Goal: Task Accomplishment & Management: Complete application form

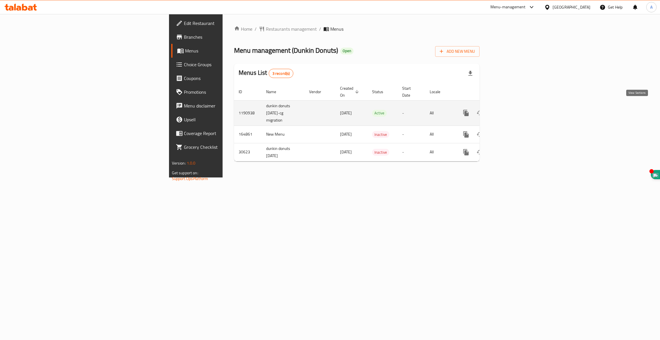
click at [511, 109] on icon "enhanced table" at bounding box center [507, 112] width 7 height 7
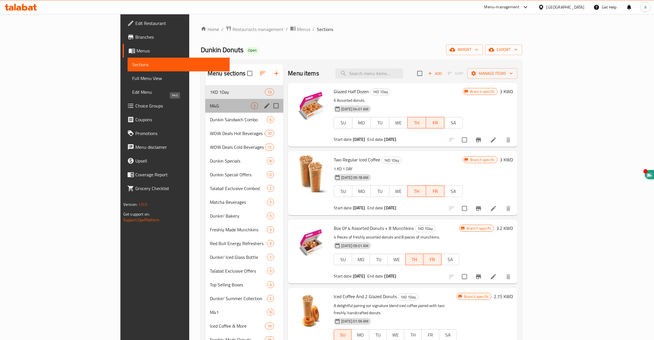
click at [210, 106] on span "M4G" at bounding box center [230, 105] width 41 height 7
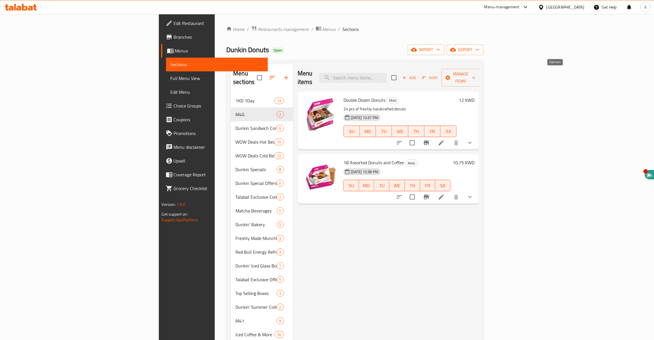
click at [417, 75] on span "Add" at bounding box center [408, 78] width 15 height 7
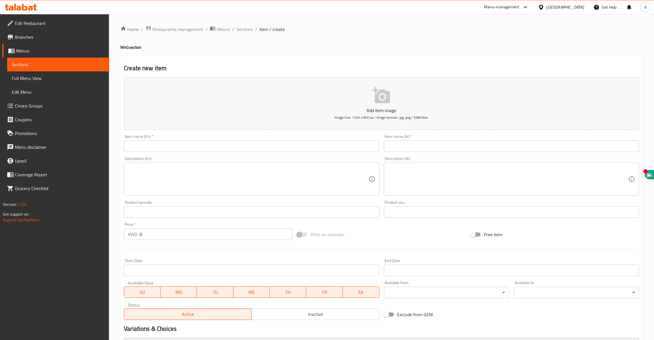
click at [153, 145] on input "text" at bounding box center [251, 145] width 255 height 11
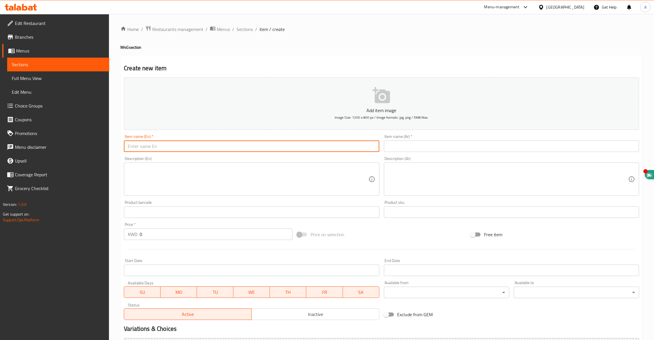
paste input "Donuts & Munchkins Feast"
type input "Donuts & Munchkins Feast"
click at [188, 172] on textarea at bounding box center [248, 179] width 240 height 27
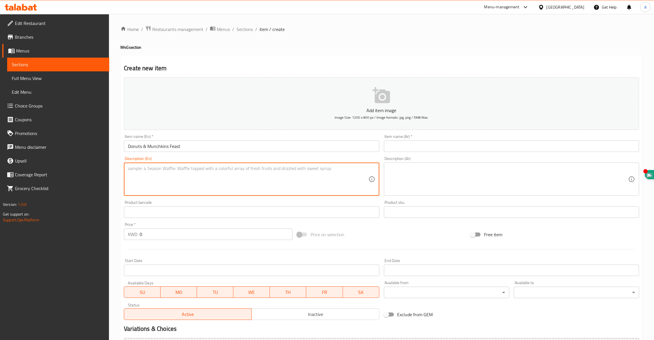
paste textarea "Treat yourself to 6 freshly baked donuts and 50 bite-sized Munchkins, the perfe…"
type textarea "Treat yourself to 6 freshly baked donuts and 50 bite-sized Munchkins, the perfe…"
click at [426, 147] on input "text" at bounding box center [511, 145] width 255 height 11
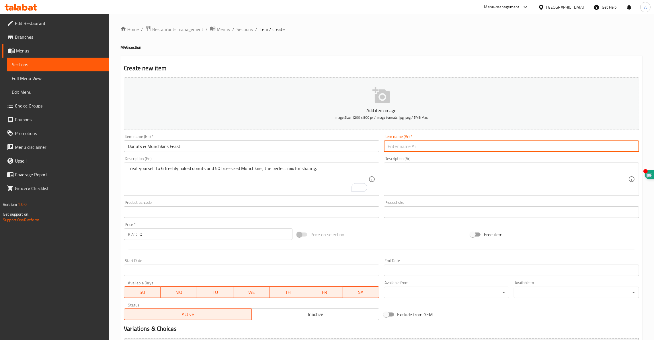
paste input "عزيمة الدونتس والمانشكنز"
type input "عزيمة الدونتس والمانشكنز"
click at [452, 171] on textarea at bounding box center [508, 179] width 240 height 27
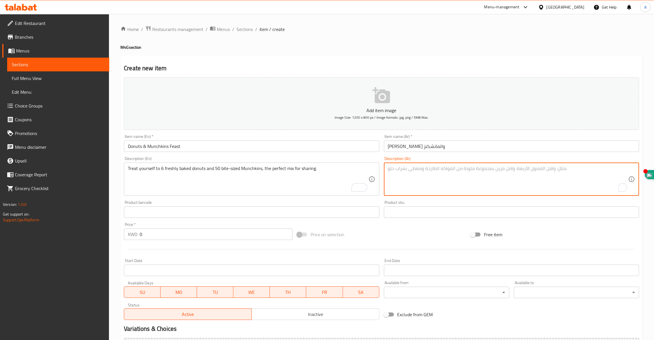
paste textarea "ذوق ٦ حبات دونتس فريش و٥٠ مانشكنز، أحلى تشكيلة للمشاركة."
type textarea "ذوق ٦ حبات دونتس فريش و٥٠ مانشكنز، أحلى تشكيلة للمشاركة."
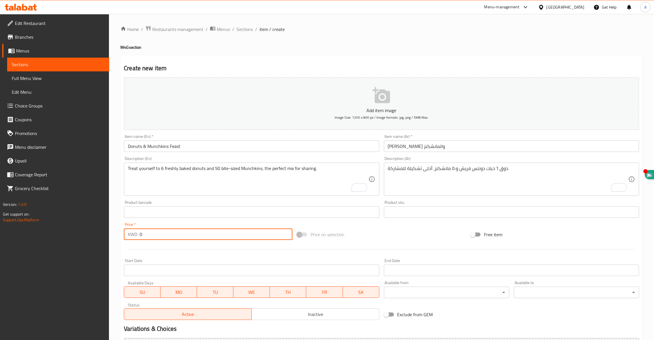
drag, startPoint x: 167, startPoint y: 235, endPoint x: 117, endPoint y: 232, distance: 50.0
click at [118, 232] on div "Home / Restaurants management / Menus / Sections / item / create M4G section Cr…" at bounding box center [381, 209] width 545 height 391
paste input "10.5"
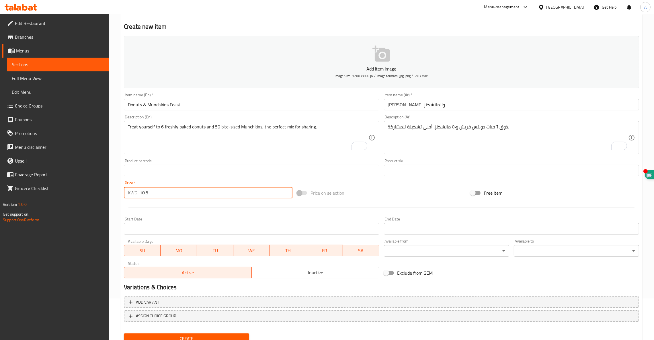
scroll to position [64, 0]
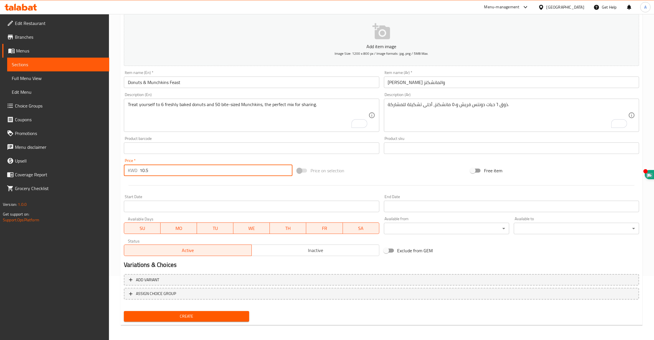
type input "10.5"
click at [187, 315] on span "Create" at bounding box center [186, 316] width 116 height 7
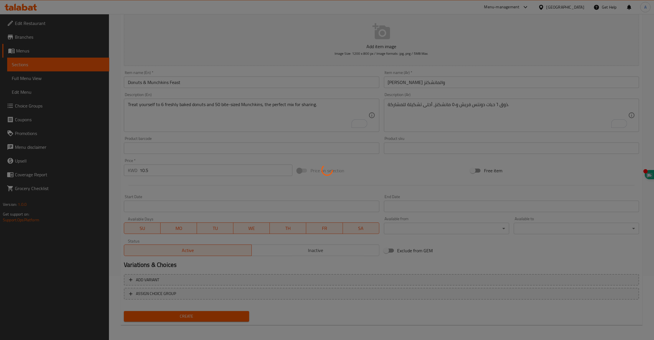
type input "0"
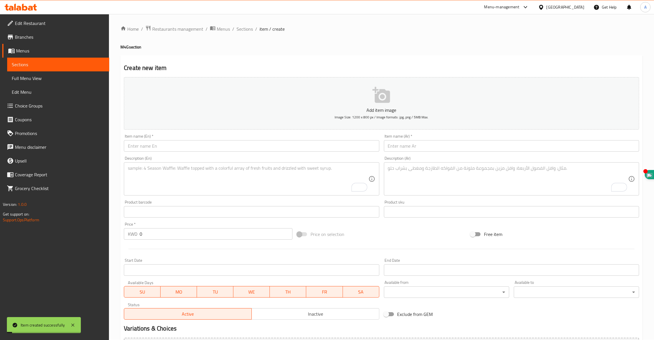
scroll to position [0, 0]
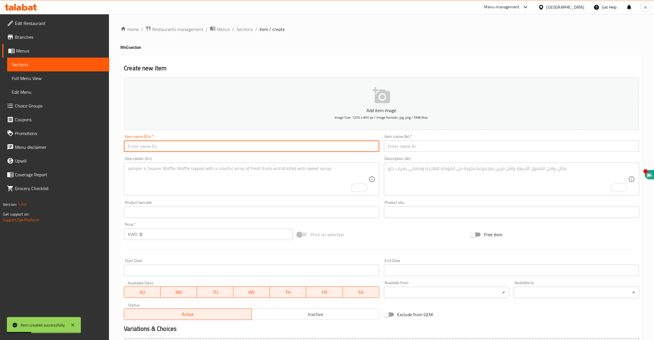
click at [191, 142] on input "text" at bounding box center [251, 145] width 255 height 11
paste input "Dozen Delight Combo"
type input "Dozen Delight Combo"
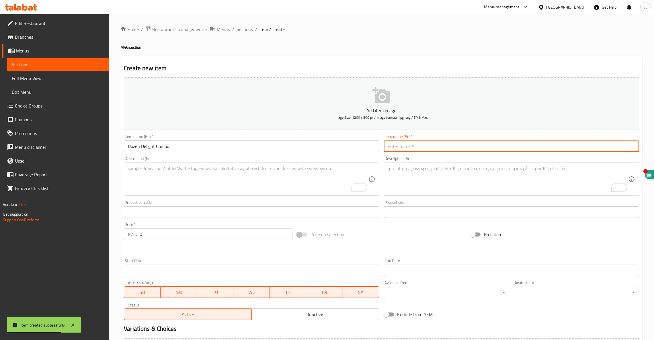
click at [410, 148] on input "text" at bounding box center [511, 145] width 255 height 11
paste input "دزينة اللذة"
type input "دزينة اللذة"
click at [226, 175] on textarea "To enrich screen reader interactions, please activate Accessibility in Grammarl…" at bounding box center [248, 179] width 240 height 27
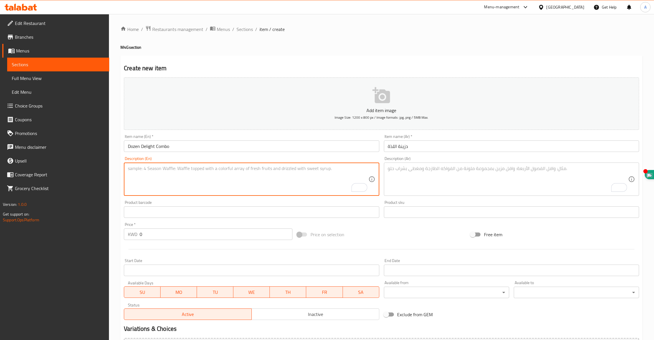
paste textarea "A full dozen of our signature donuts paired with a Small Coffee Box"
type textarea "A full dozen of our signature donuts paired with a Small Coffee Box"
click at [433, 175] on textarea "To enrich screen reader interactions, please activate Accessibility in Grammarl…" at bounding box center [508, 179] width 240 height 27
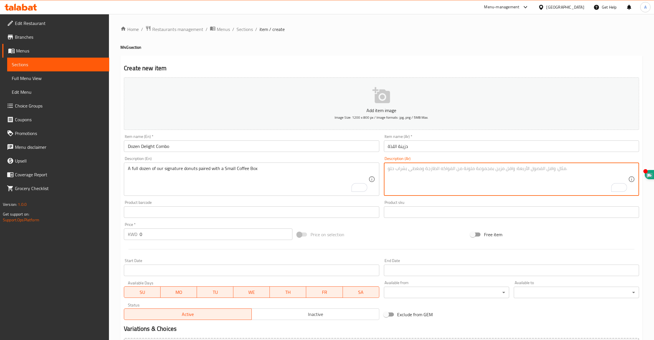
paste textarea "دزينة كاملة من دونتسنا المميّزة مع علبة قهوة صغيرة."
type textarea "دزينة كاملة من دونتسنا المميّزة مع علبة قهوة صغيرة."
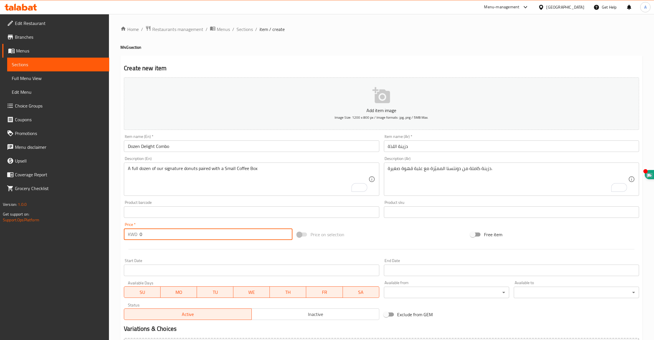
drag, startPoint x: 142, startPoint y: 230, endPoint x: 76, endPoint y: 214, distance: 68.3
click at [77, 214] on div "Edit Restaurant Branches Menus Sections Full Menu View Edit Menu Choice Groups …" at bounding box center [327, 209] width 654 height 391
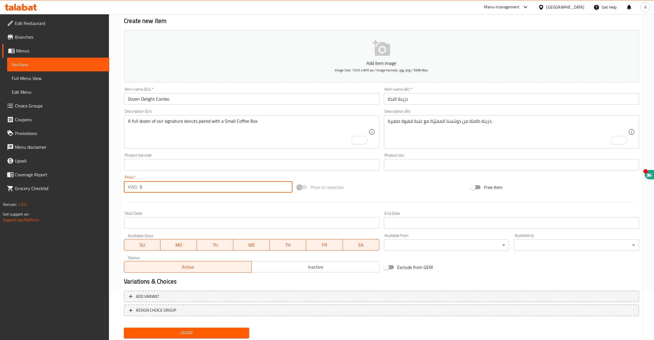
scroll to position [64, 0]
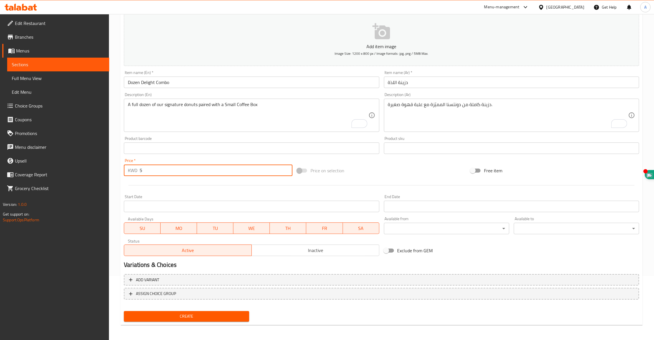
type input "5"
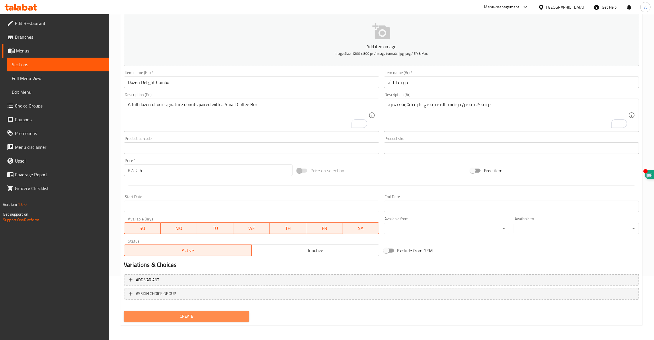
click at [164, 313] on span "Create" at bounding box center [186, 316] width 116 height 7
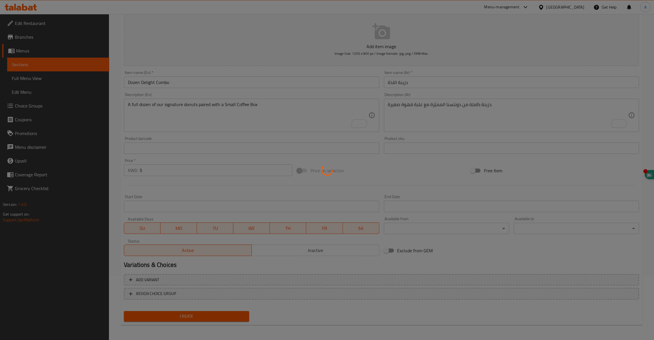
type input "0"
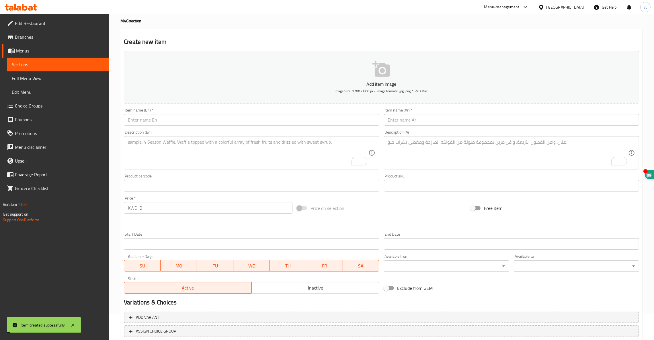
scroll to position [0, 0]
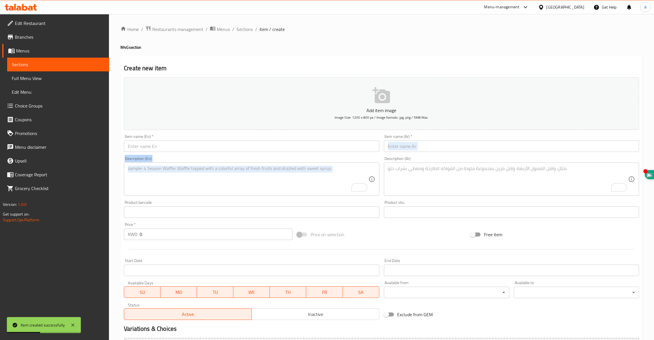
drag, startPoint x: 437, startPoint y: 154, endPoint x: 431, endPoint y: 181, distance: 28.5
click at [437, 157] on div "Add item image Image Size: 1200 x 800 px / Image formats: jpg, png / 5MB Max. I…" at bounding box center [382, 198] width 520 height 247
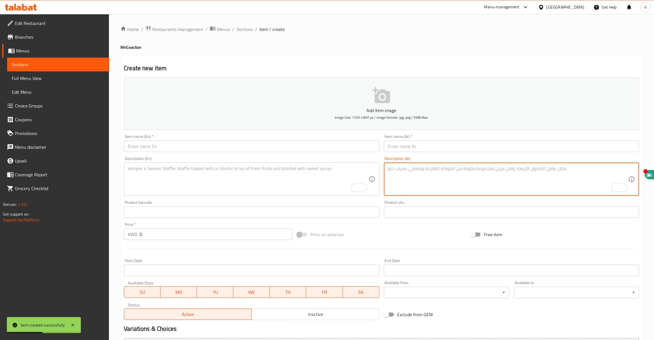
drag, startPoint x: 431, startPoint y: 182, endPoint x: 428, endPoint y: 180, distance: 3.0
click at [430, 182] on textarea "To enrich screen reader interactions, please activate Accessibility in Grammarl…" at bounding box center [508, 179] width 240 height 27
paste textarea "٤ أكواب من قهوتنا الفريش مع ٢٥ مانشكنز، أحلى قعدة."
type textarea "٤ أكواب من قهوتنا الفريش مع ٢٥ مانشكنز، أحلى قعدة."
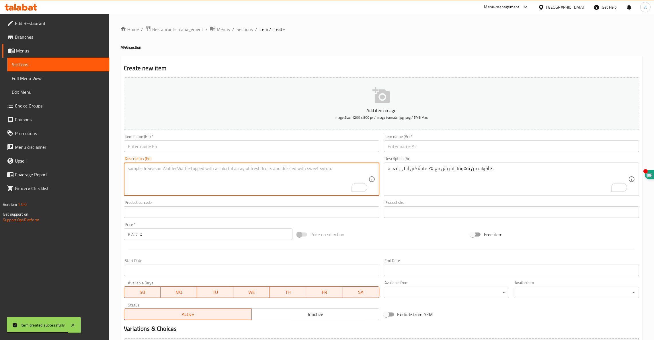
click at [313, 170] on textarea "To enrich screen reader interactions, please activate Accessibility in Grammarl…" at bounding box center [248, 179] width 240 height 27
paste textarea "Enjoy 4 cups of our freshly brewed coffee with 25 Munchkins"
type textarea "Enjoy 4 cups of our freshly brewed coffee with 25 Munchkins"
click at [434, 143] on input "text" at bounding box center [511, 145] width 255 height 11
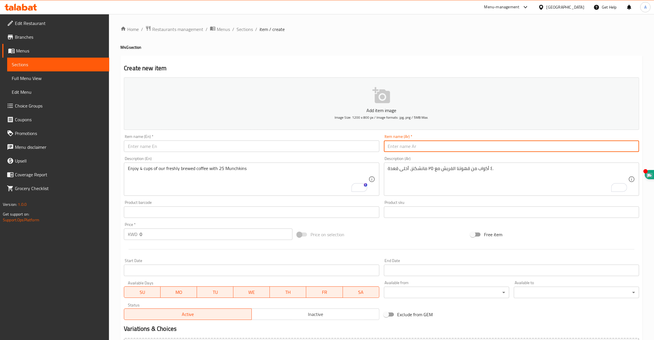
paste input "قهوة ولقمة"
type input "قهوة ولقمة"
click at [223, 148] on input "text" at bounding box center [251, 145] width 255 height 11
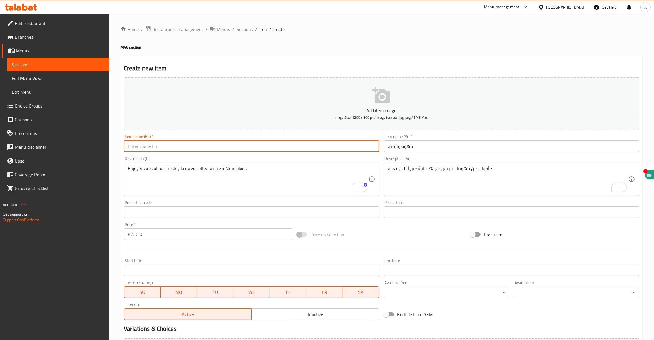
click at [183, 146] on input "text" at bounding box center [251, 145] width 255 height 11
paste input "Sip & Snack Pack"
type input "Sip & Snack Pack"
click at [94, 220] on div "Edit Restaurant Branches Menus Sections Full Menu View Edit Menu Choice Groups …" at bounding box center [327, 209] width 654 height 391
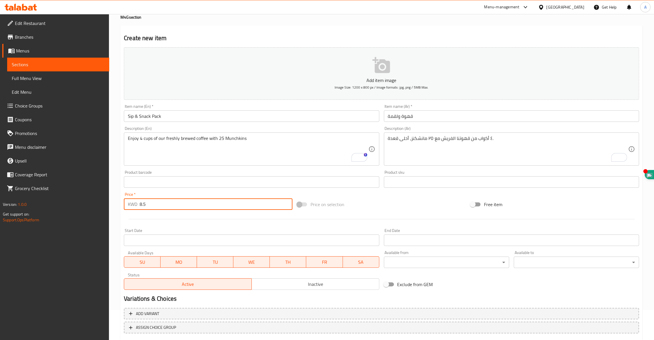
scroll to position [64, 0]
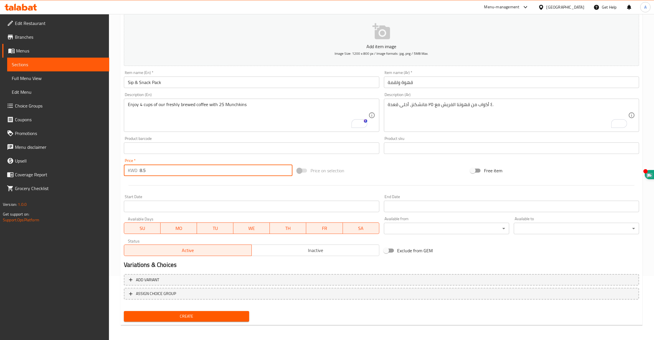
type input "8.5"
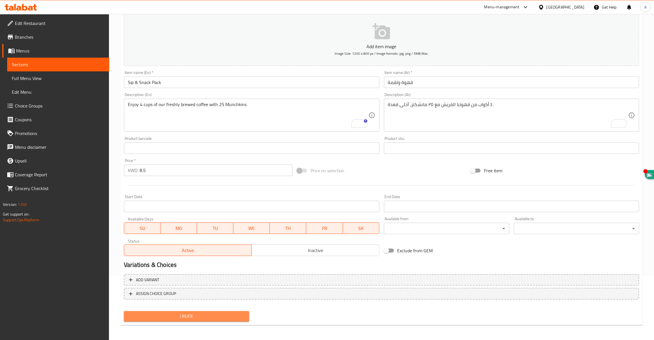
click at [185, 314] on span "Create" at bounding box center [186, 316] width 116 height 7
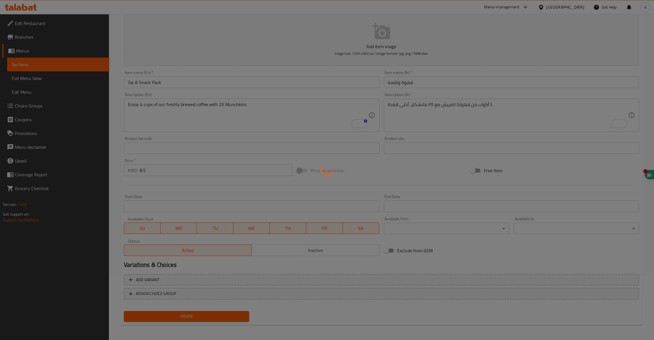
type input "0"
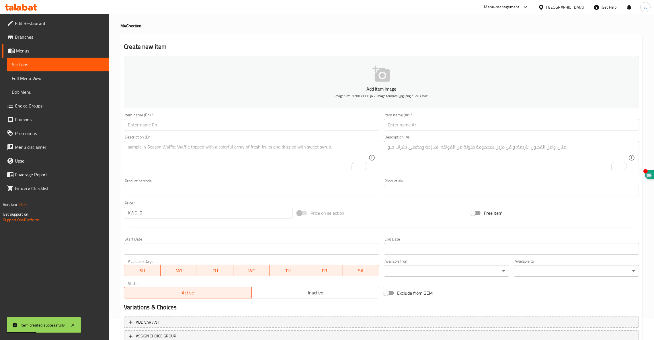
scroll to position [0, 0]
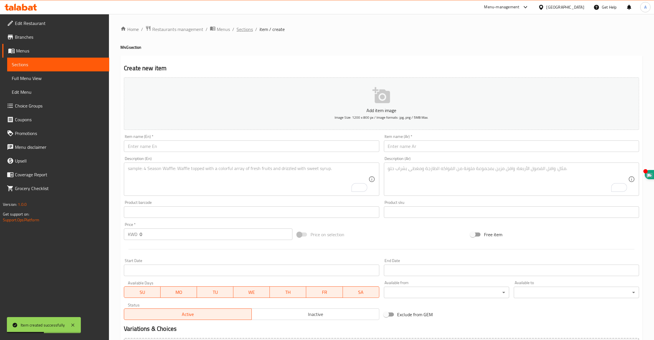
click at [243, 30] on span "Sections" at bounding box center [244, 29] width 16 height 7
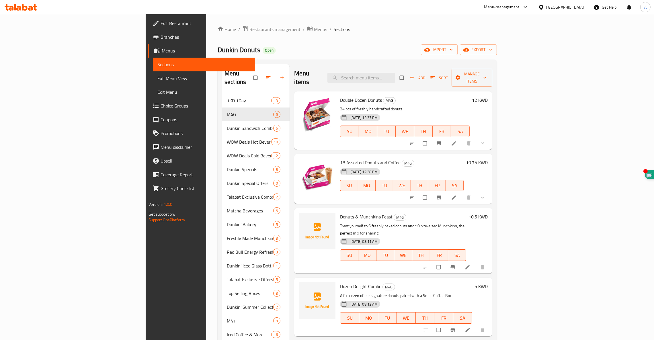
scroll to position [86, 0]
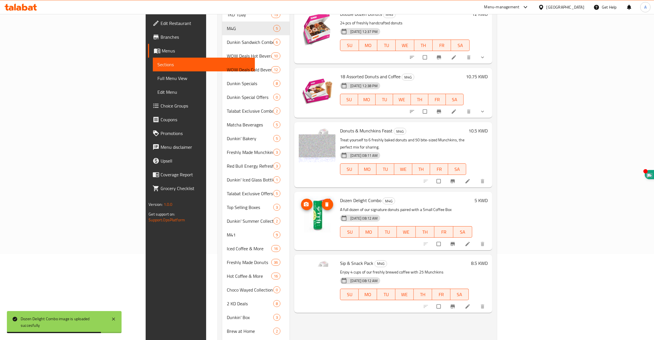
click at [324, 201] on icon "delete image" at bounding box center [327, 204] width 6 height 6
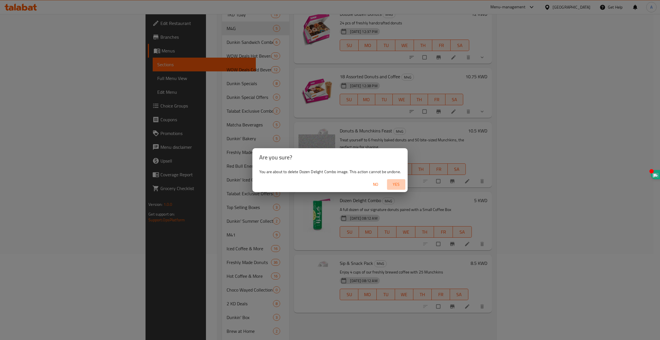
click at [401, 185] on span "Yes" at bounding box center [396, 184] width 14 height 7
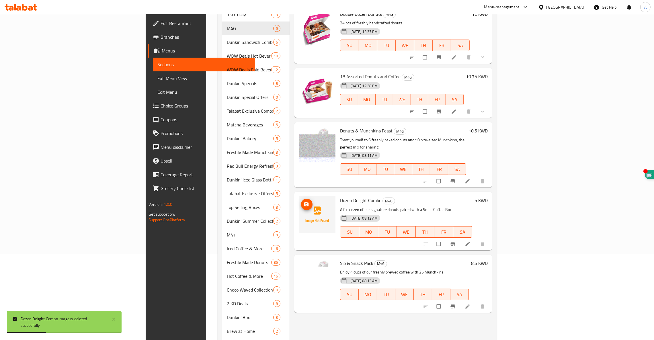
click at [304, 202] on icon "upload picture" at bounding box center [306, 204] width 5 height 4
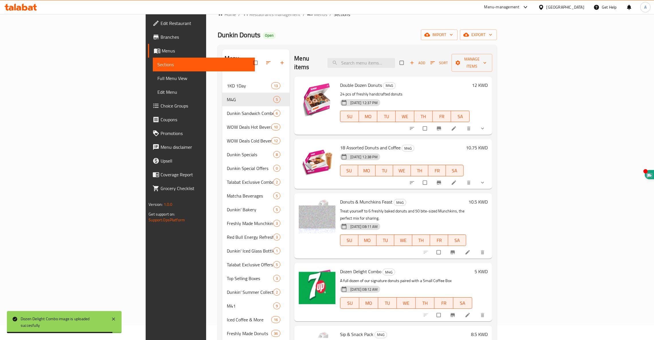
scroll to position [0, 0]
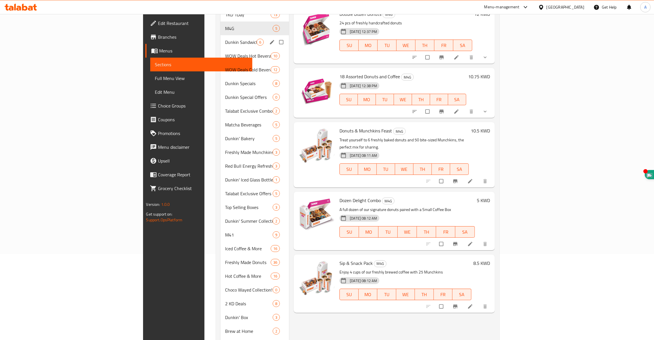
scroll to position [43, 0]
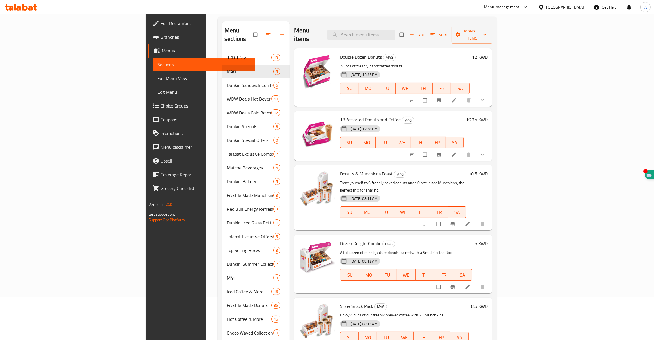
click at [487, 239] on h6 "5 KWD" at bounding box center [480, 243] width 13 height 8
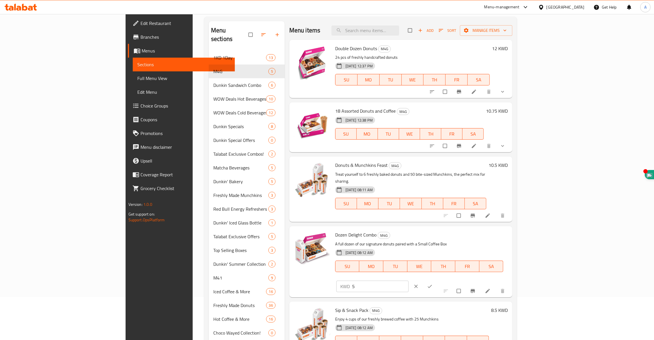
drag, startPoint x: 560, startPoint y: 231, endPoint x: 357, endPoint y: 209, distance: 204.3
click at [434, 218] on div "Menu items Add Sort Manage items Double Dozen Donuts M4G 24 pcs of freshly hand…" at bounding box center [399, 250] width 228 height 458
type input "8.5"
click at [432, 283] on icon "ok" at bounding box center [430, 286] width 6 height 6
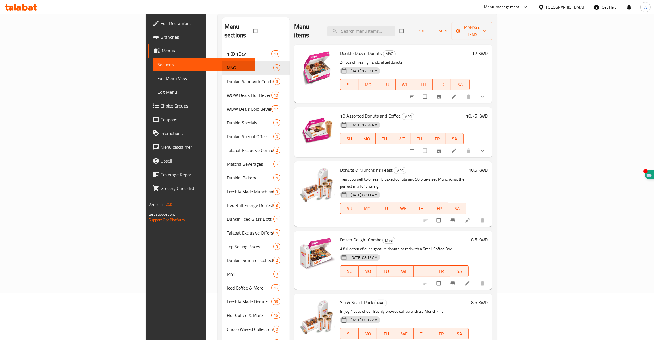
scroll to position [48, 0]
click at [470, 217] on icon at bounding box center [468, 220] width 6 height 6
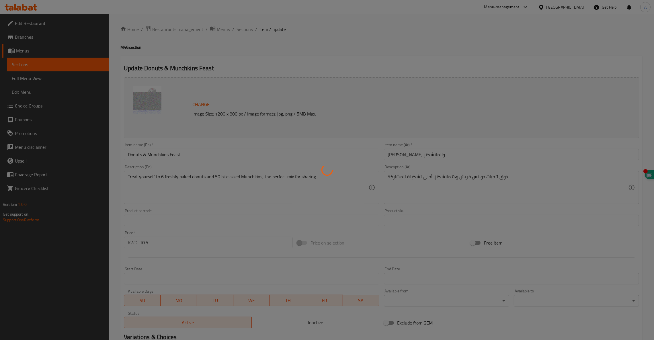
click at [156, 152] on div at bounding box center [327, 170] width 654 height 340
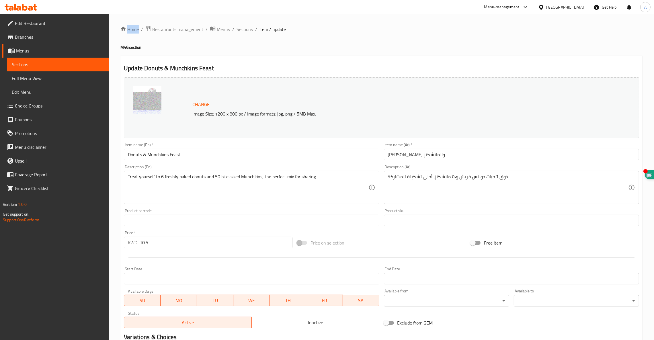
click at [156, 152] on div "Home / Restaurants management / Menus / Sections / item / update M4G section Up…" at bounding box center [381, 214] width 522 height 376
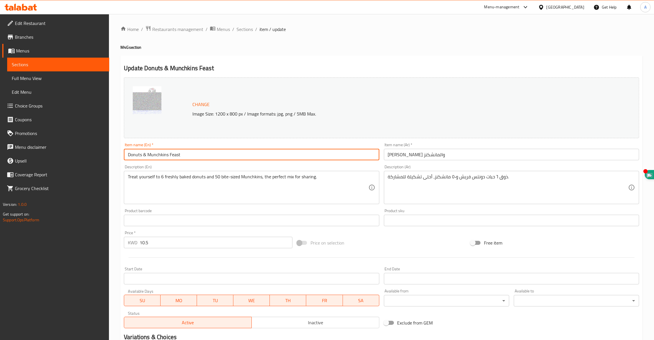
click at [156, 152] on input "Donuts & Munchkins Feast" at bounding box center [251, 154] width 255 height 11
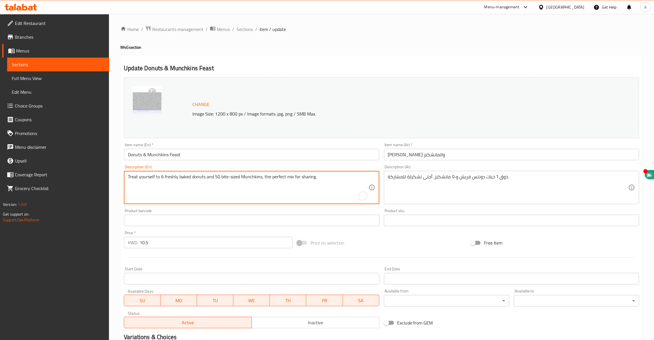
click at [209, 175] on textarea "Treat yourself to 6 freshly baked donuts and 50 bite-sized Munchkins, the perfe…" at bounding box center [248, 187] width 240 height 27
click at [208, 175] on textarea "Treat yourself to 6 freshly baked donuts and 50 bite-sized Munchkins, the perfe…" at bounding box center [248, 187] width 240 height 27
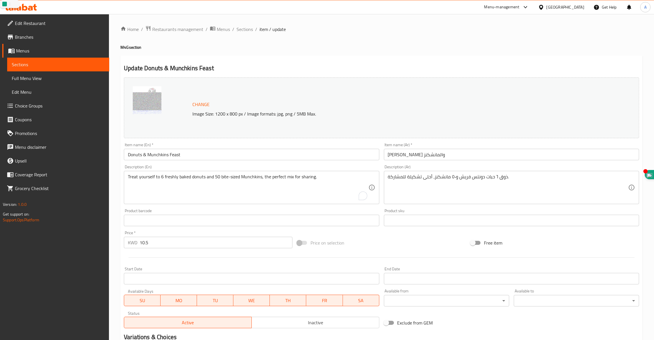
click at [208, 173] on div "Treat yourself to 6 freshly baked donuts and 50 bite-sized Munchkins, the perfe…" at bounding box center [251, 187] width 255 height 33
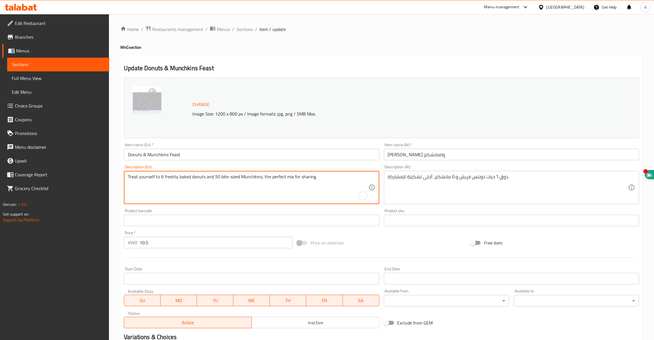
click at [208, 173] on div "Treat yourself to 6 freshly baked donuts and 50 bite-sized Munchkins, the perfe…" at bounding box center [251, 187] width 255 height 33
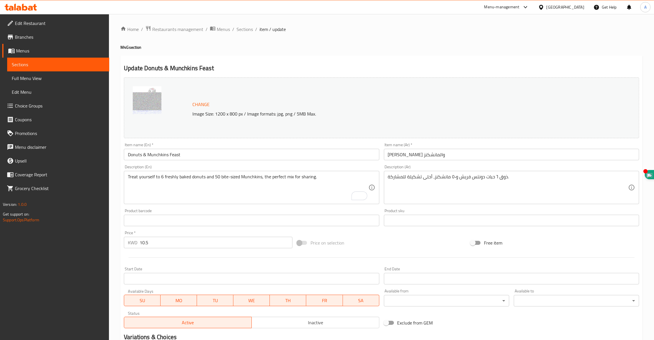
click at [209, 173] on div "Treat yourself to 6 freshly baked donuts and 50 bite-sized Munchkins, the perfe…" at bounding box center [251, 187] width 255 height 33
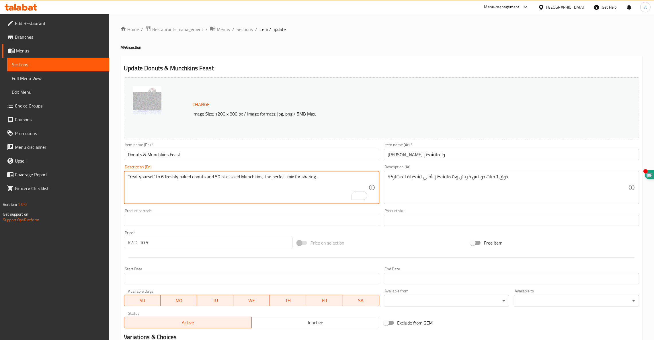
click at [262, 181] on textarea "Treat yourself to 6 freshly baked donuts and 50 bite-sized Munchkins, the perfe…" at bounding box center [248, 187] width 240 height 27
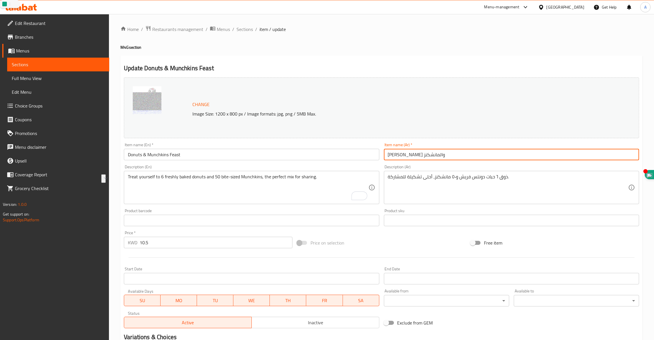
click at [407, 155] on input "عزيمة الدونتس والمانشكنز" at bounding box center [511, 154] width 255 height 11
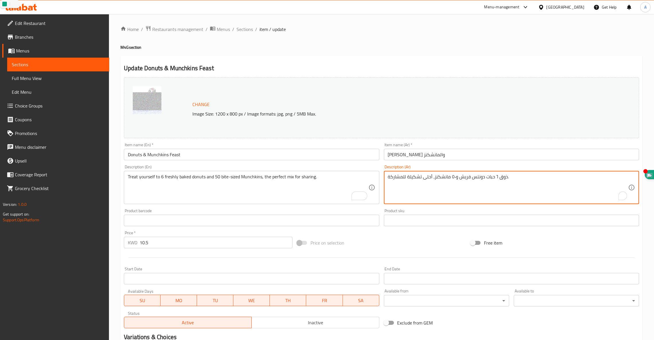
click at [434, 176] on textarea "ذوق ٦ حبات دونتس فريش و٥٠ مانشكنز، أحلى تشكيلة للمشاركة." at bounding box center [508, 187] width 240 height 27
click at [248, 31] on span "Sections" at bounding box center [244, 29] width 16 height 7
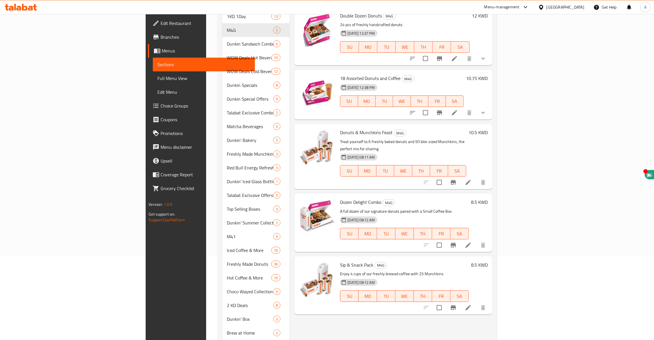
scroll to position [86, 0]
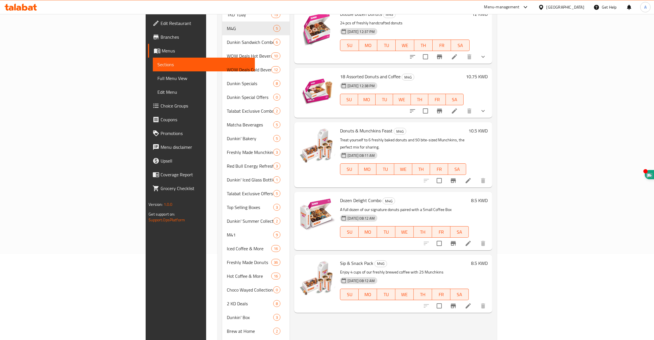
click at [340, 196] on span "Dozen Delight Combo" at bounding box center [360, 200] width 41 height 9
copy h6 "Dozen Delight Combo"
click at [471, 241] on icon at bounding box center [467, 243] width 5 height 5
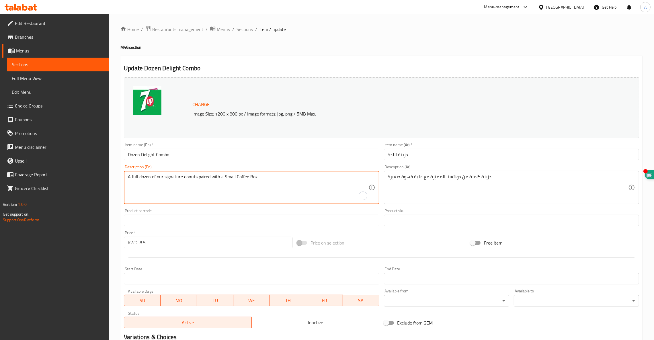
click at [192, 177] on textarea "A full dozen of our signature donuts paired with a Small Coffee Box" at bounding box center [248, 187] width 240 height 27
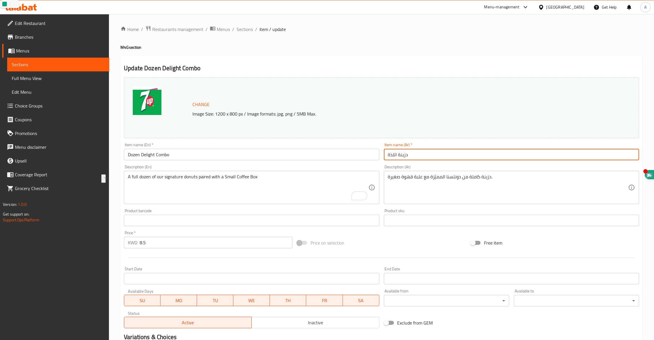
click at [403, 158] on input "دزينة اللذة" at bounding box center [511, 154] width 255 height 11
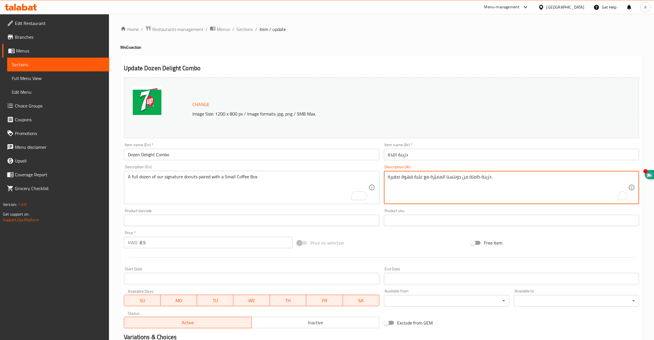
click at [451, 175] on textarea "دزينة كاملة من دونتسنا المميّزة مع علبة قهوة صغيرة." at bounding box center [508, 187] width 240 height 27
click at [246, 31] on span "Sections" at bounding box center [244, 29] width 16 height 7
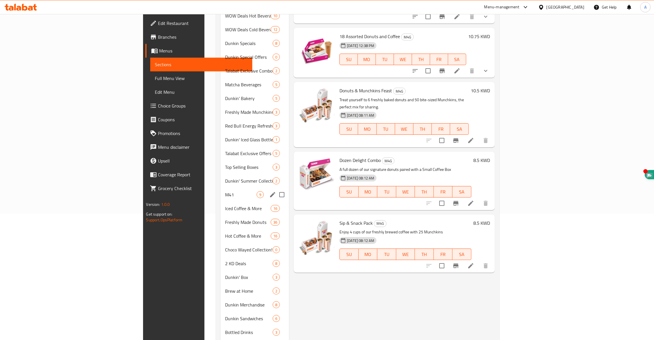
scroll to position [172, 0]
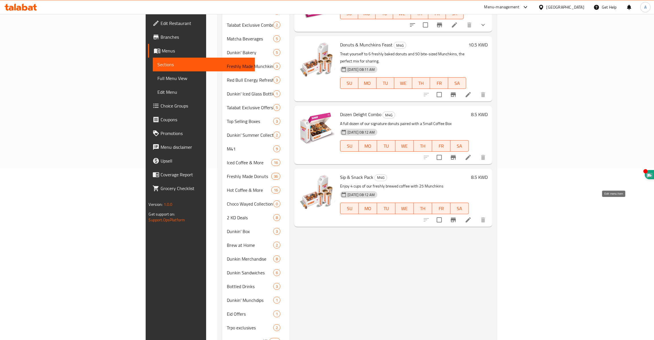
click at [471, 216] on icon at bounding box center [468, 219] width 7 height 7
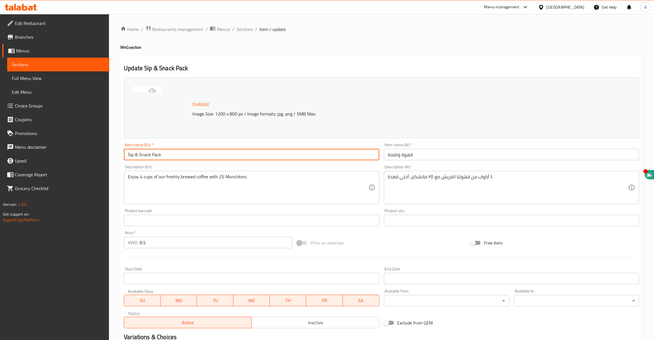
click at [142, 154] on input "Sip & Snack Pack" at bounding box center [251, 154] width 255 height 11
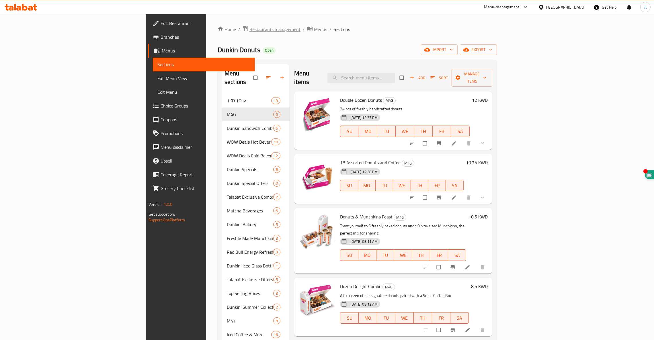
click at [249, 29] on span "Restaurants management" at bounding box center [274, 29] width 51 height 7
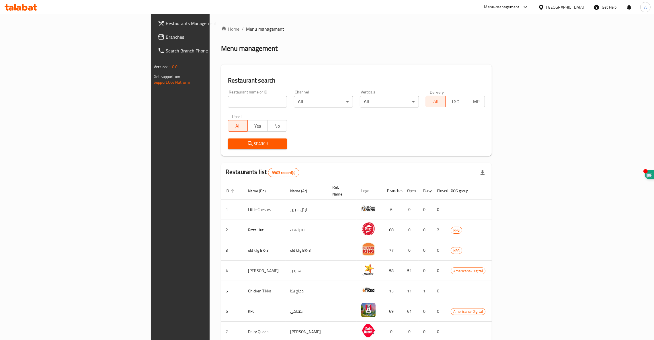
click at [228, 100] on input "search" at bounding box center [257, 101] width 59 height 11
type input "dunkin"
click button "Search" at bounding box center [257, 143] width 59 height 11
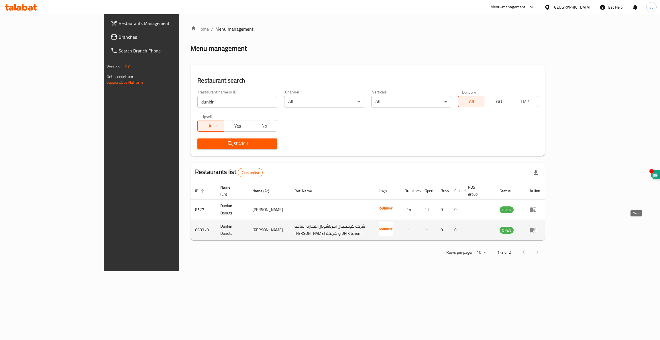
click at [536, 229] on icon "enhanced table" at bounding box center [535, 230] width 2 height 2
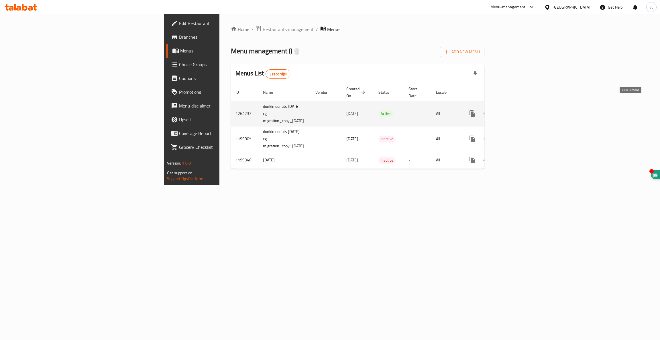
click at [517, 110] on icon "enhanced table" at bounding box center [513, 113] width 7 height 7
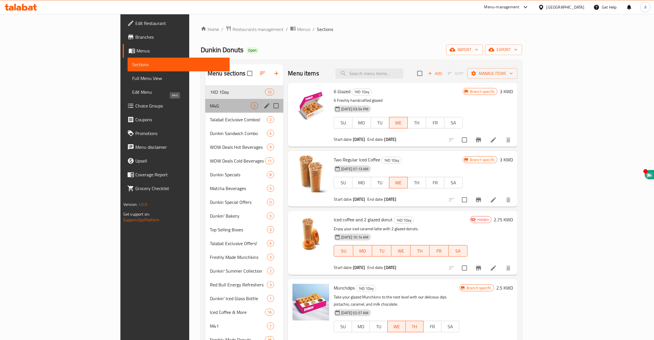
click at [210, 105] on span "M4G" at bounding box center [230, 105] width 41 height 7
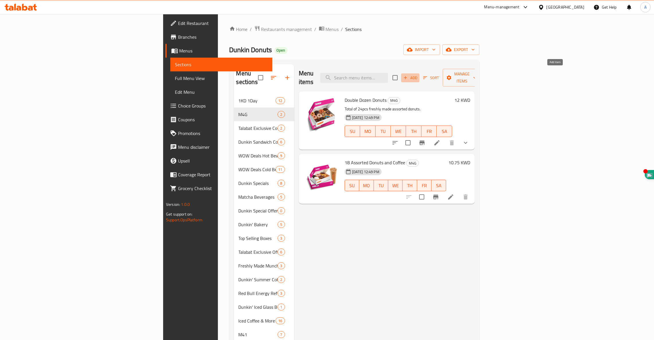
click at [418, 75] on span "Add" at bounding box center [409, 78] width 15 height 7
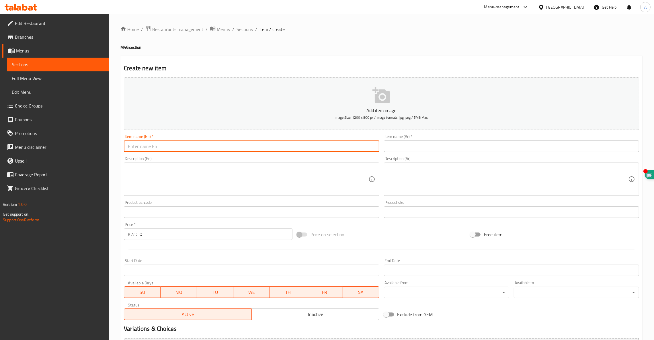
click at [144, 146] on input "text" at bounding box center [251, 145] width 255 height 11
paste input "Donuts & Munchkins Feast"
type input "Donuts & Munchkins Feast"
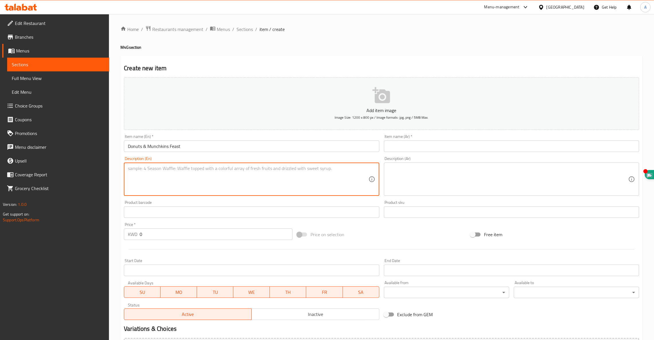
click at [169, 172] on textarea at bounding box center [248, 179] width 240 height 27
paste textarea "Treat yourself to 6 freshly baked donuts and 50 bite-sized Munchkins, the perfe…"
type textarea "Treat yourself to 6 freshly baked donuts and 50 bite-sized Munchkins, the perfe…"
click at [443, 144] on input "text" at bounding box center [511, 145] width 255 height 11
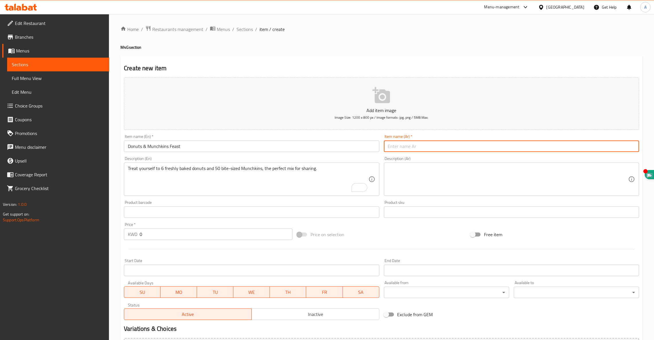
paste input "عزيمة الدونتس والمانشكنز"
type input "عزيمة الدونتس والمانشكنز"
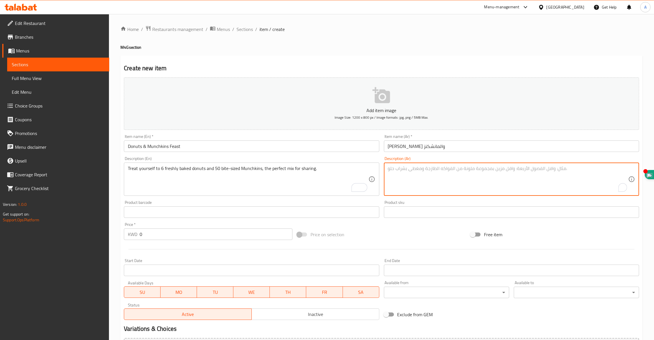
click at [461, 179] on textarea "To enrich screen reader interactions, please activate Accessibility in Grammarl…" at bounding box center [508, 179] width 240 height 27
paste textarea "ذوق ٦ حبات دونتس فريش و٥٠ مانشكنز، أحلى تشكيلة للمشاركة."
type textarea "ذوق ٦ حبات دونتس فريش و٥٠ مانشكنز، أحلى تشكيلة للمشاركة."
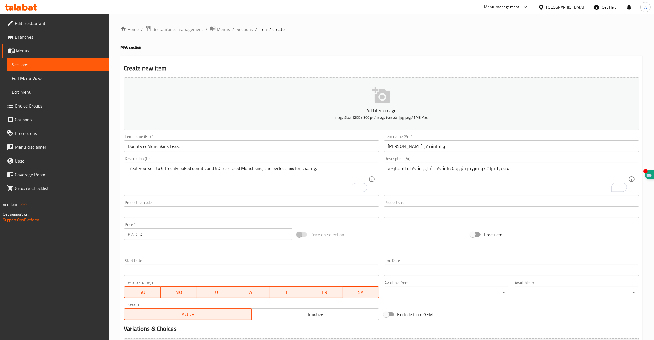
click at [155, 242] on div at bounding box center [382, 249] width 520 height 14
click at [155, 236] on input "0" at bounding box center [216, 233] width 153 height 11
type input "10.5"
click at [386, 97] on icon "button" at bounding box center [380, 95] width 17 height 16
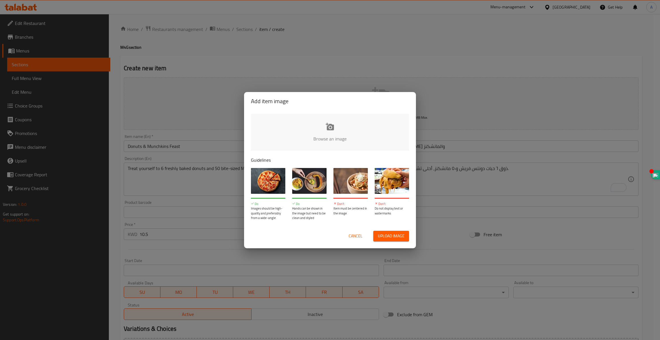
click at [341, 127] on input "file" at bounding box center [524, 141] width 546 height 54
type input "C:\fakepath\Half dozen Donut & 50 Munchkins.png"
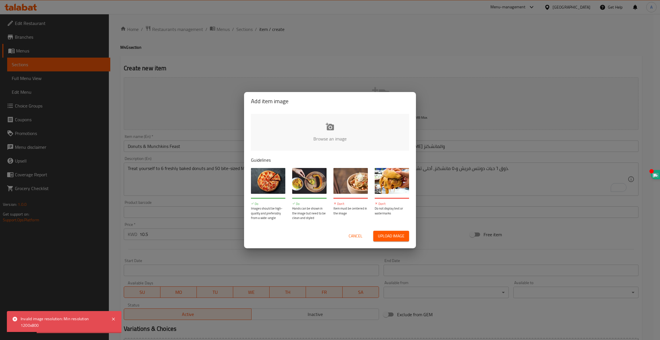
click at [353, 235] on span "Cancel" at bounding box center [356, 235] width 14 height 7
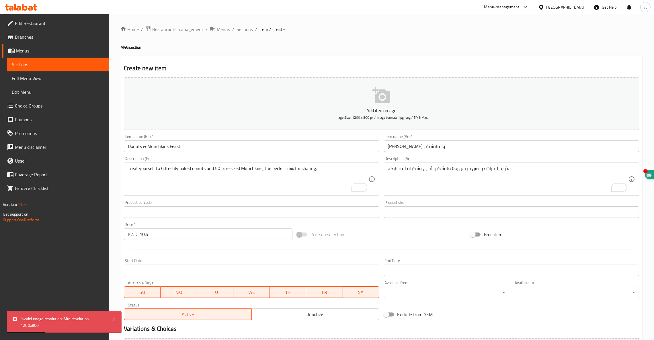
scroll to position [64, 0]
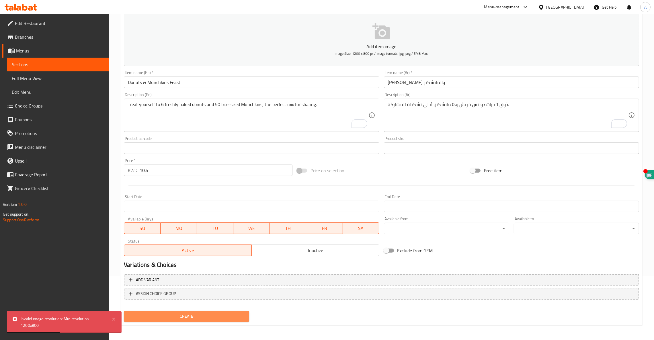
click at [197, 315] on span "Create" at bounding box center [186, 316] width 116 height 7
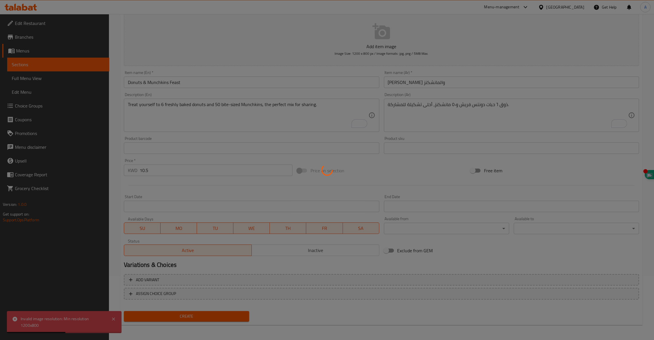
type input "0"
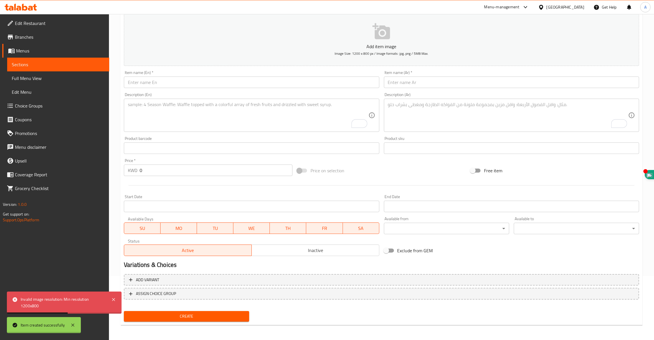
scroll to position [0, 0]
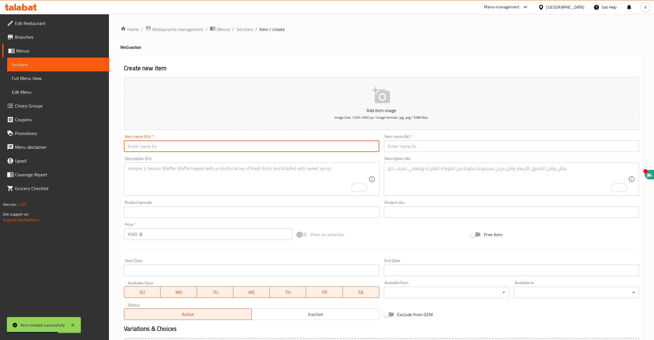
click at [193, 144] on input "text" at bounding box center [251, 145] width 255 height 11
paste input "Dozen Delight Combo"
type input "Dozen Delight Combo"
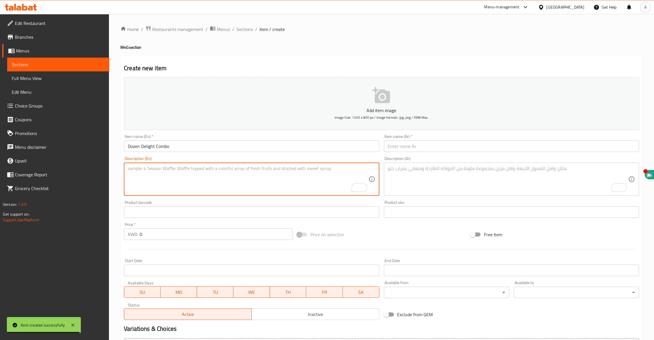
click at [224, 174] on textarea "To enrich screen reader interactions, please activate Accessibility in Grammarl…" at bounding box center [248, 179] width 240 height 27
paste textarea "A full dozen of our signature donuts paired with a Small Coffee Box"
type textarea "A full dozen of our signature donuts paired with a Small Coffee Box"
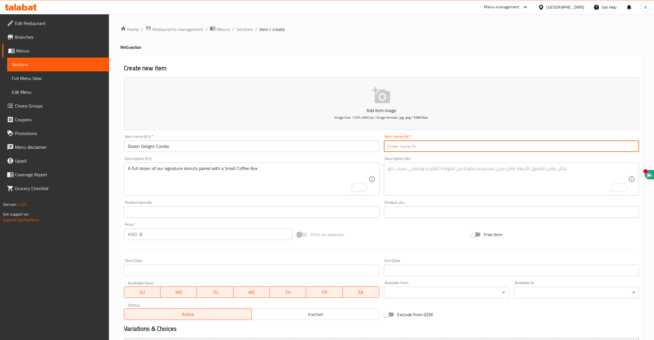
click at [424, 148] on input "text" at bounding box center [511, 145] width 255 height 11
paste input "دزينة اللذة"
type input "دزينة اللذة"
click at [439, 170] on textarea "To enrich screen reader interactions, please activate Accessibility in Grammarl…" at bounding box center [508, 179] width 240 height 27
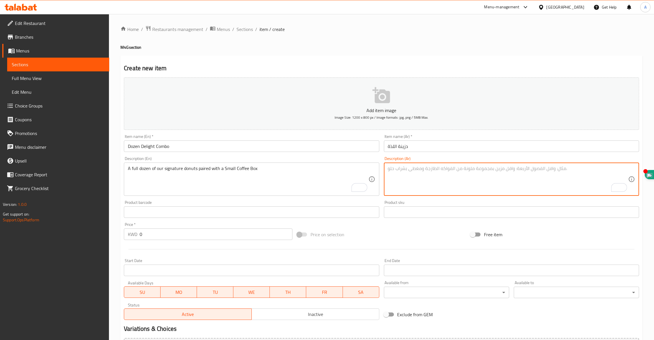
paste textarea "دزينة كاملة من دونتسنا المميّزة مع علبة قهوة صغيرة."
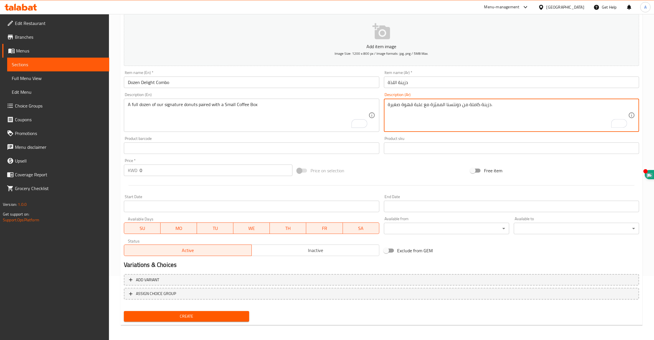
type textarea "دزينة كاملة من دونتسنا المميّزة مع علبة قهوة صغيرة."
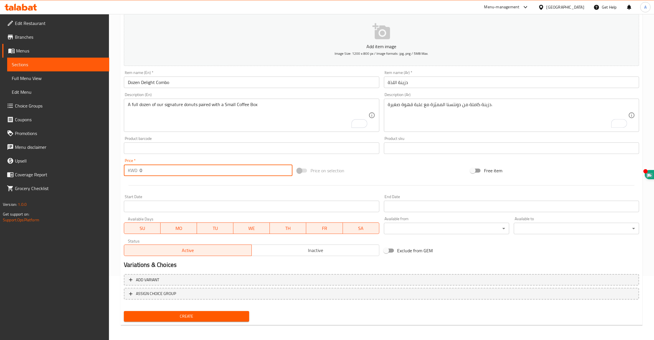
drag, startPoint x: 181, startPoint y: 168, endPoint x: 1, endPoint y: 97, distance: 193.8
click at [0, 131] on div "Edit Restaurant Branches Menus Sections Full Menu View Edit Menu Choice Groups …" at bounding box center [327, 145] width 654 height 391
type input "8.5"
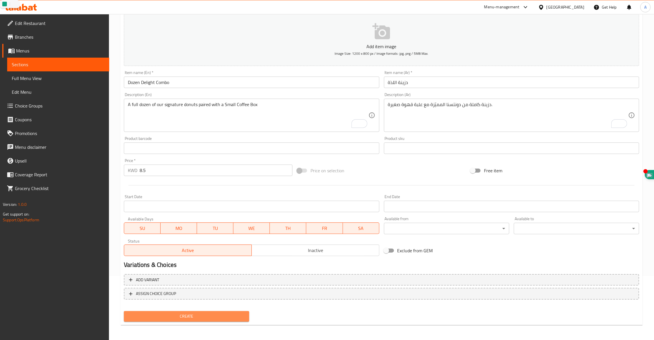
click at [176, 311] on button "Create" at bounding box center [186, 316] width 125 height 11
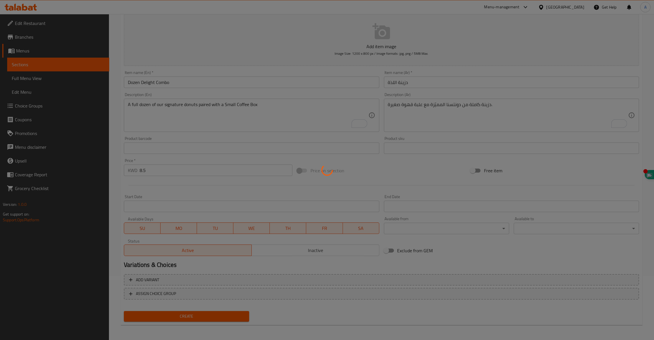
type input "0"
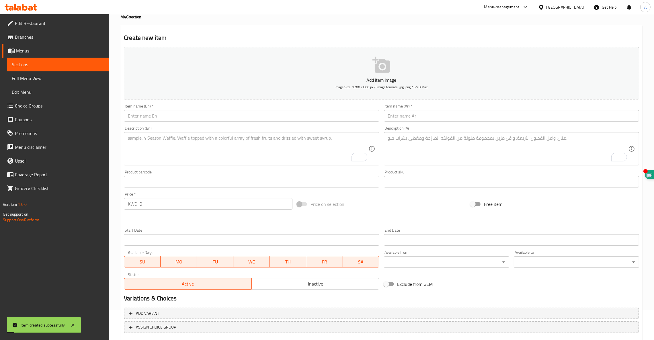
scroll to position [0, 0]
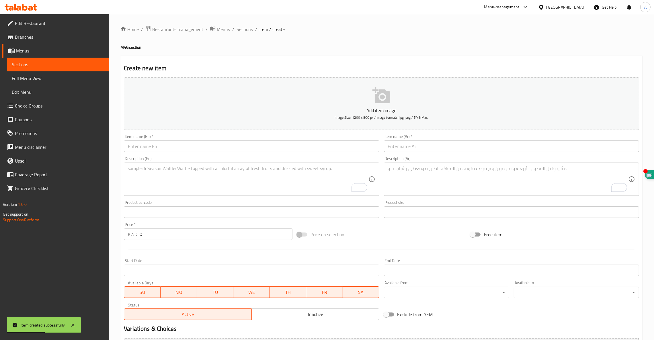
click at [183, 147] on input "text" at bounding box center [251, 145] width 255 height 11
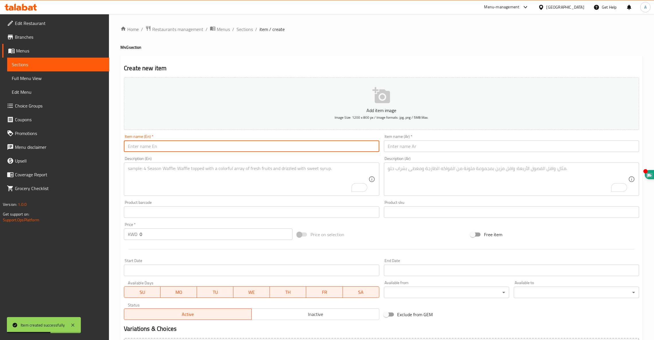
paste input "Sip & Snack Pack"
type input "Sip & Snack Pack"
click at [212, 173] on textarea "To enrich screen reader interactions, please activate Accessibility in Grammarl…" at bounding box center [248, 179] width 240 height 27
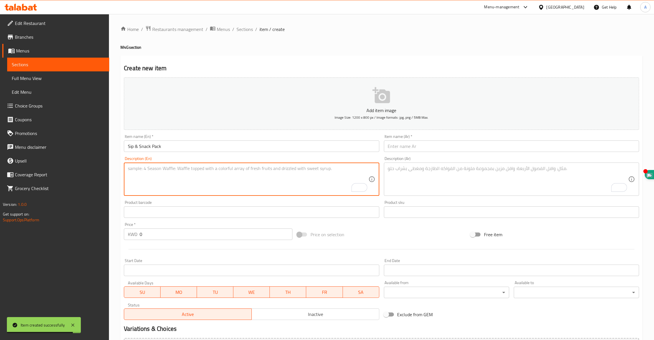
paste textarea "Enjoy 4 cups of our freshly brewed coffee with 25 Munchkins"
type textarea "Enjoy 4 cups of our freshly brewed coffee with 25 Munchkins"
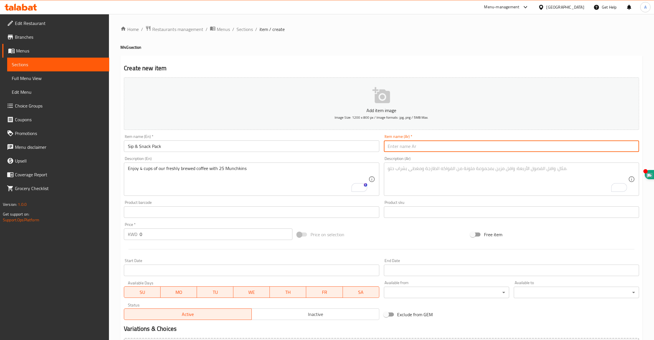
click at [434, 146] on input "text" at bounding box center [511, 145] width 255 height 11
paste input "قهوة ولقمة"
type input "قهوة ولقمة"
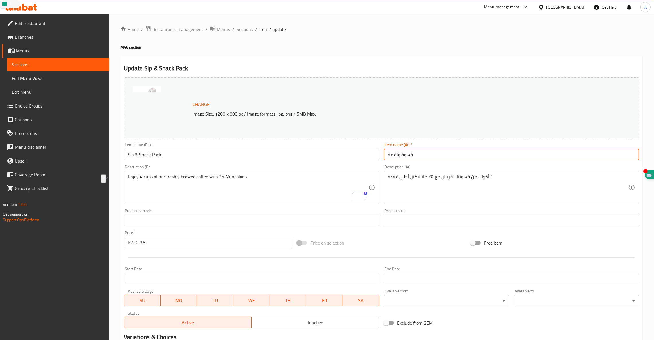
click at [403, 154] on input "قهوة ولقمة" at bounding box center [511, 154] width 255 height 11
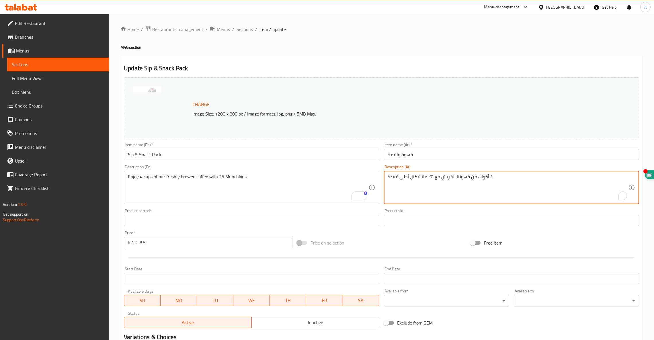
click at [444, 177] on textarea "٤ أكواب من قهوتنا الفريش مع ٢٥ مانشكنز، أحلى قعدة." at bounding box center [508, 187] width 240 height 27
click at [445, 177] on textarea "٤ أكواب من قهوتنا الفريش مع ٢٥ مانشكنز، أحلى قعدة." at bounding box center [508, 187] width 240 height 27
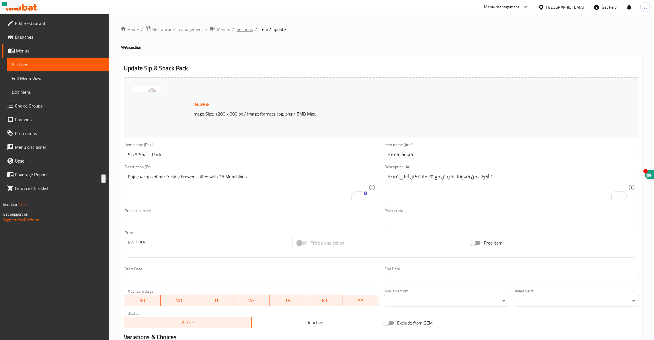
click at [242, 29] on span "Sections" at bounding box center [244, 29] width 16 height 7
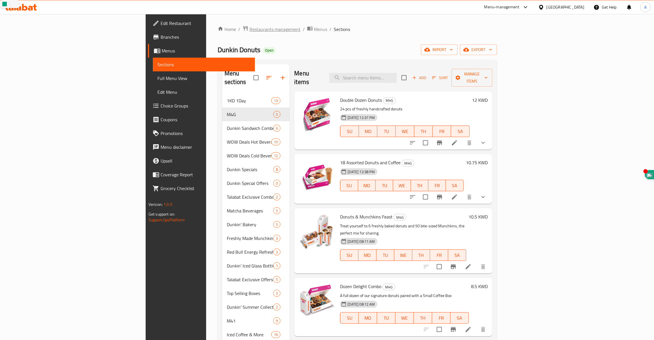
click at [249, 28] on span "Restaurants management" at bounding box center [274, 29] width 51 height 7
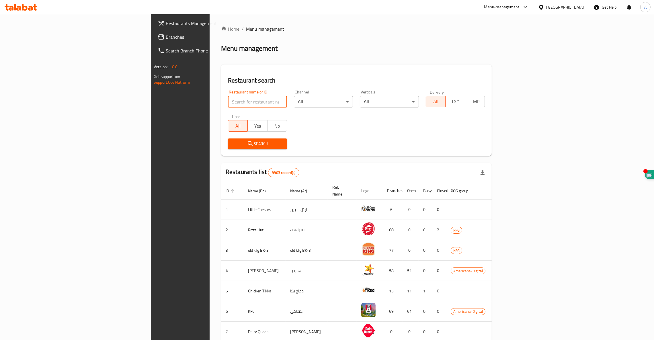
click at [228, 101] on input "search" at bounding box center [257, 101] width 59 height 11
click button "Search" at bounding box center [257, 143] width 59 height 11
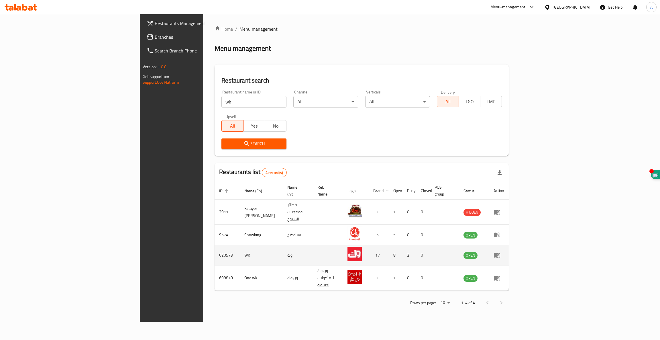
click at [215, 245] on td "620573" at bounding box center [227, 255] width 25 height 20
copy td "620573"
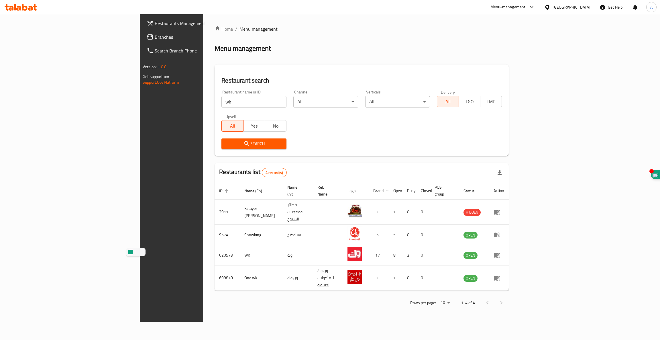
drag, startPoint x: 171, startPoint y: 102, endPoint x: 28, endPoint y: 63, distance: 148.4
click at [140, 87] on div "Restaurants Management Branches Search Branch Phone Version: 1.0.0 Get support …" at bounding box center [330, 167] width 381 height 307
type input "Biryani Express"
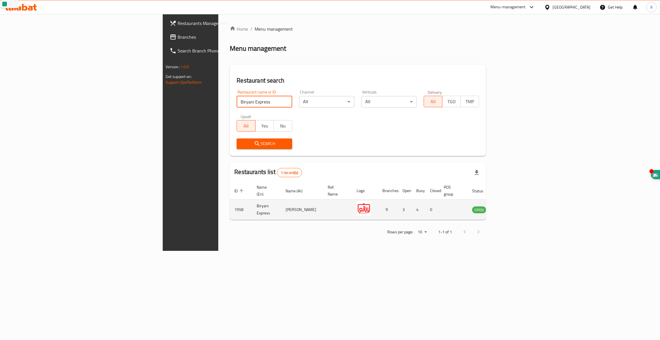
click at [230, 202] on td "1958" at bounding box center [241, 209] width 22 height 20
copy td "1958"
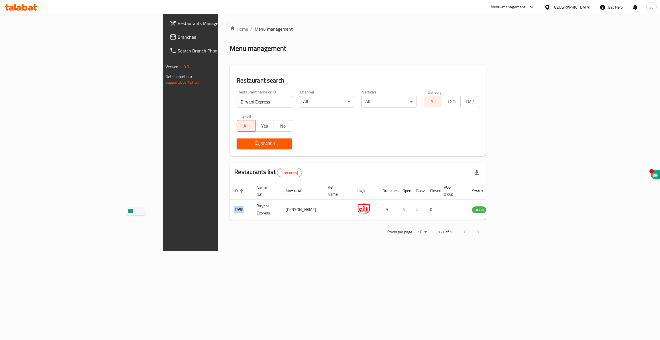
click at [19, 9] on icon at bounding box center [21, 7] width 32 height 7
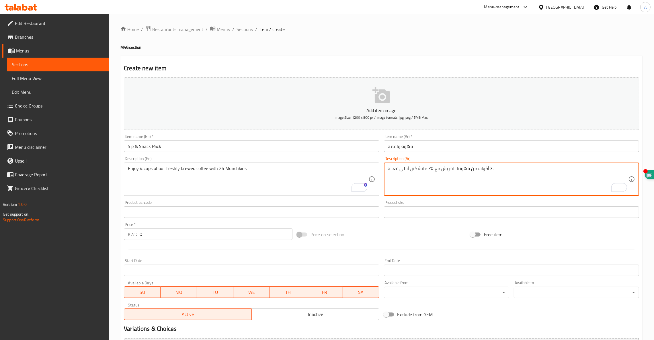
type textarea "٤ أكواب من قهوتنا الفريش مع ٢٥ مانشكنز، أحلى قعدة."
click at [166, 228] on input "0" at bounding box center [216, 233] width 153 height 11
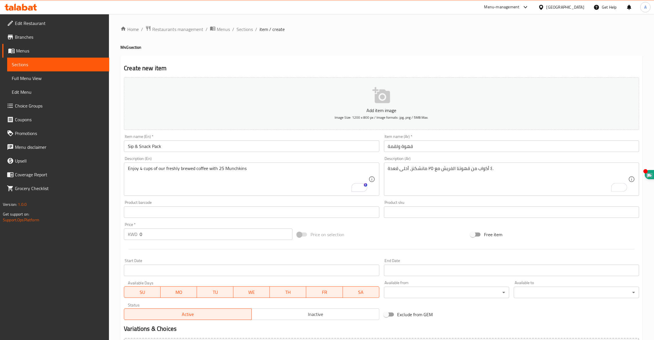
drag, startPoint x: 68, startPoint y: 215, endPoint x: 381, endPoint y: 222, distance: 313.0
click at [68, 215] on p "Get support on: Support.OpsPlatform" at bounding box center [56, 216] width 106 height 11
drag, startPoint x: 163, startPoint y: 235, endPoint x: 74, endPoint y: 216, distance: 91.1
click at [82, 218] on div "Edit Restaurant Branches Menus Sections Full Menu View Edit Menu Choice Groups …" at bounding box center [327, 209] width 654 height 391
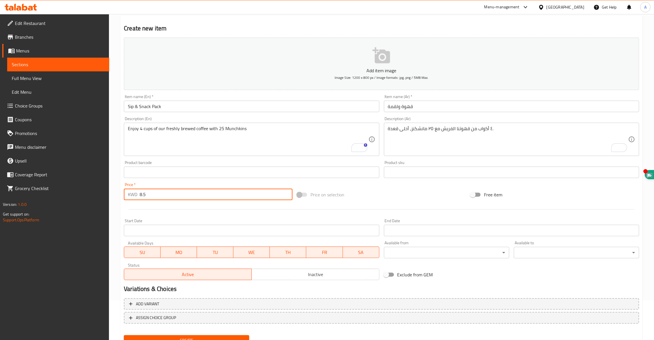
scroll to position [64, 0]
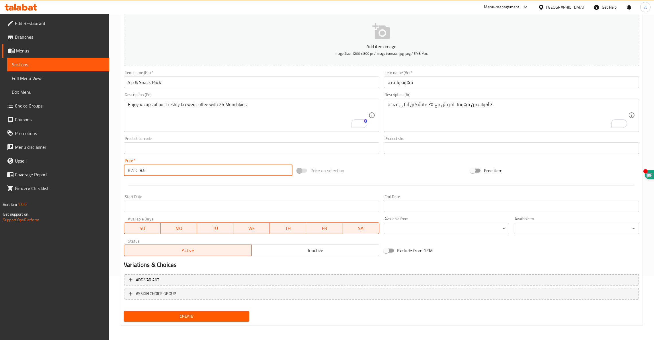
type input "8.5"
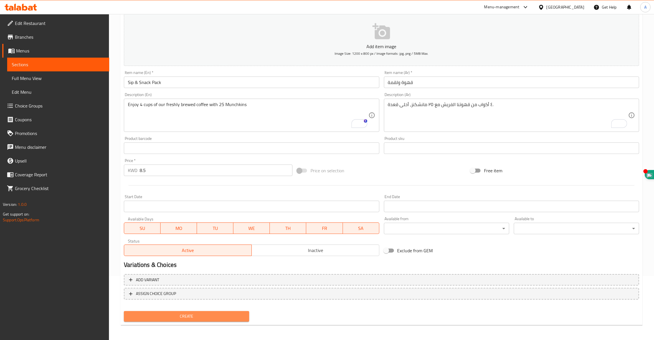
click at [198, 313] on span "Create" at bounding box center [186, 316] width 116 height 7
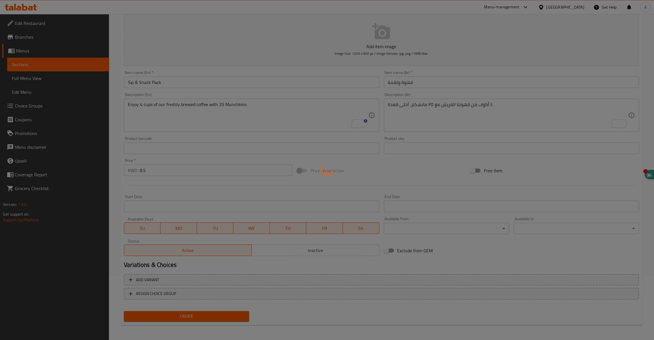
scroll to position [13, 0]
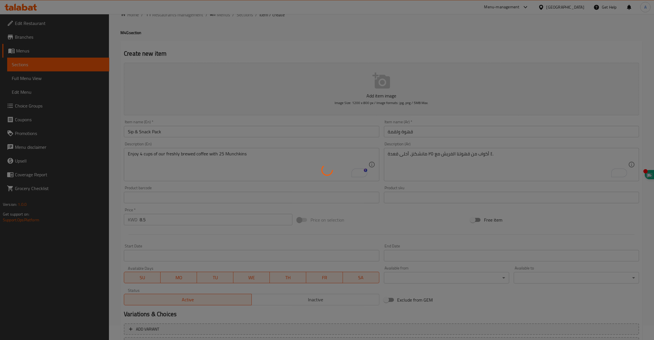
type input "0"
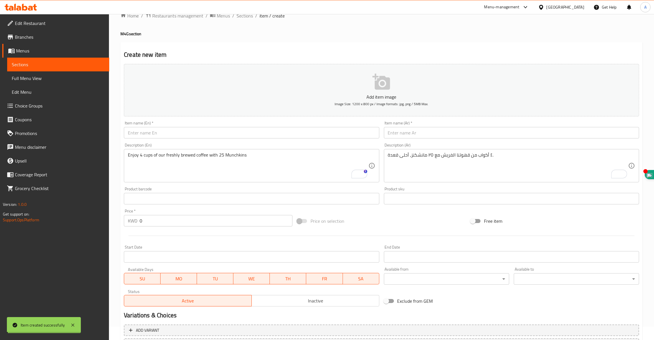
scroll to position [0, 0]
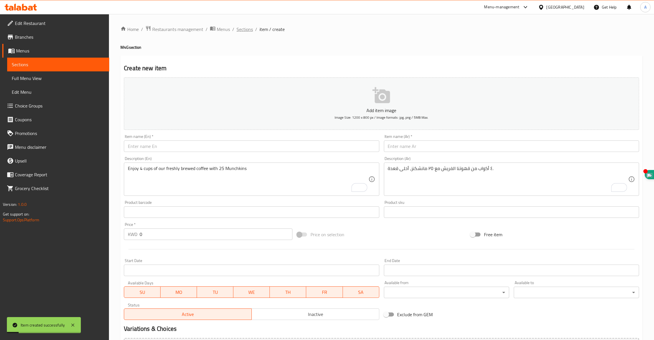
click at [241, 30] on span "Sections" at bounding box center [244, 29] width 16 height 7
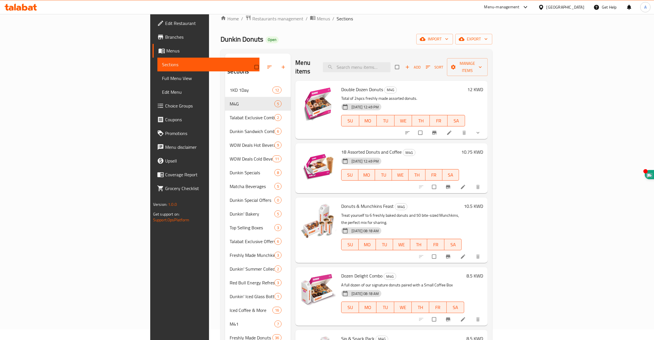
scroll to position [86, 0]
